Goal: Complete application form: Complete application form

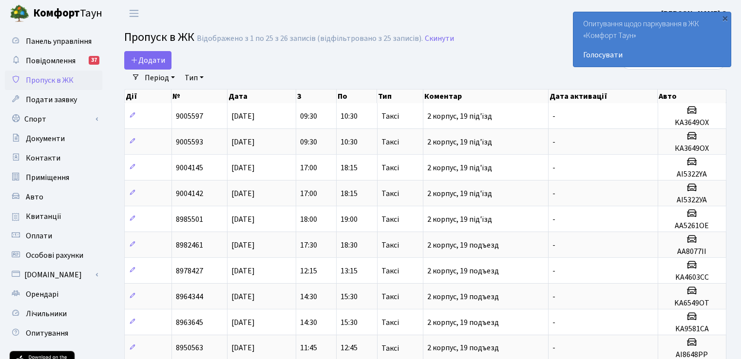
select select "25"
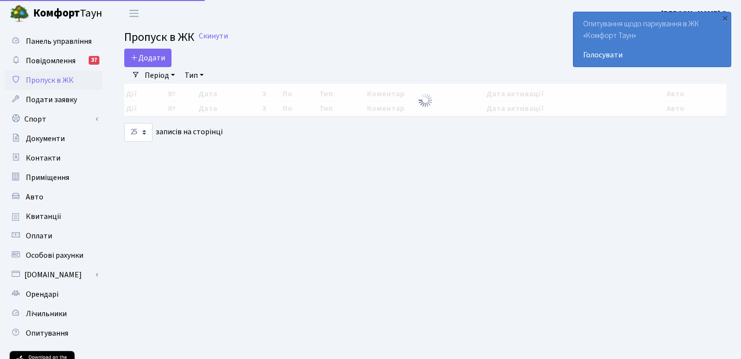
select select "25"
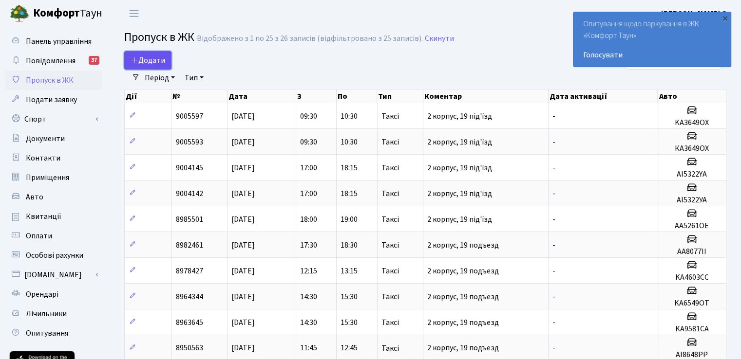
click at [141, 53] on link "Додати" at bounding box center [147, 60] width 47 height 19
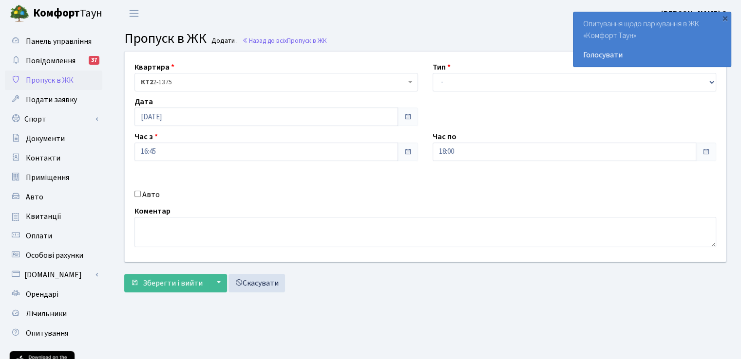
click at [136, 193] on input "Авто" at bounding box center [137, 194] width 6 height 6
checkbox input "true"
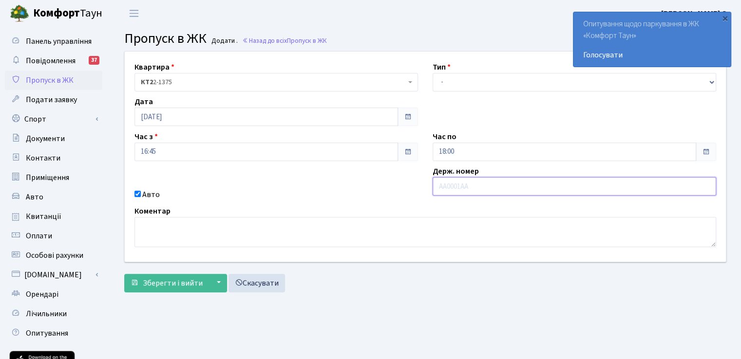
click at [445, 185] on input "text" at bounding box center [575, 186] width 284 height 19
paste input "KA2152MT"
type input "KA2152MT"
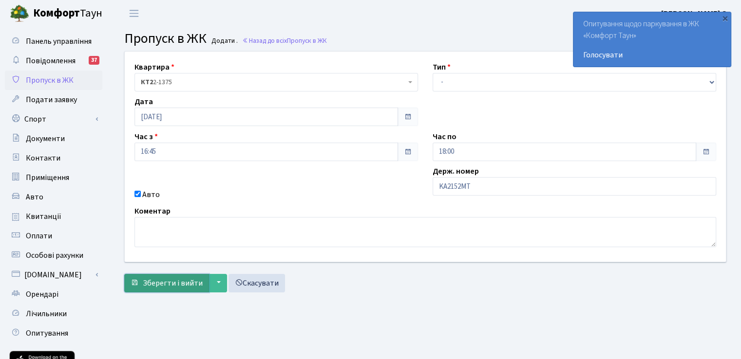
click at [178, 287] on span "Зберегти і вийти" at bounding box center [173, 283] width 60 height 11
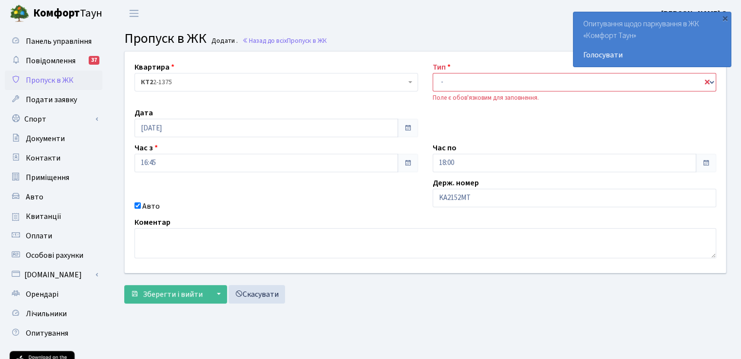
click at [431, 88] on div "Тип - Доставка Таксі Гості Сервіс Поле є обов'язковим для заповнення." at bounding box center [574, 81] width 298 height 41
click at [442, 86] on select "- Доставка Таксі Гості Сервіс" at bounding box center [575, 82] width 284 height 19
select select "2"
click at [433, 73] on select "- Доставка Таксі Гості Сервіс" at bounding box center [575, 82] width 284 height 19
click at [155, 295] on span "Зберегти і вийти" at bounding box center [173, 294] width 60 height 11
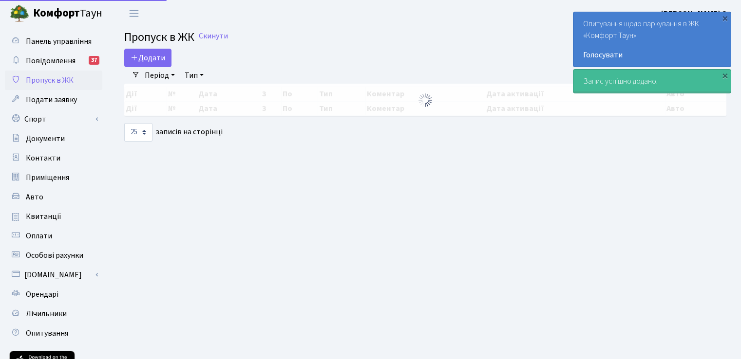
select select "25"
